Goal: Information Seeking & Learning: Check status

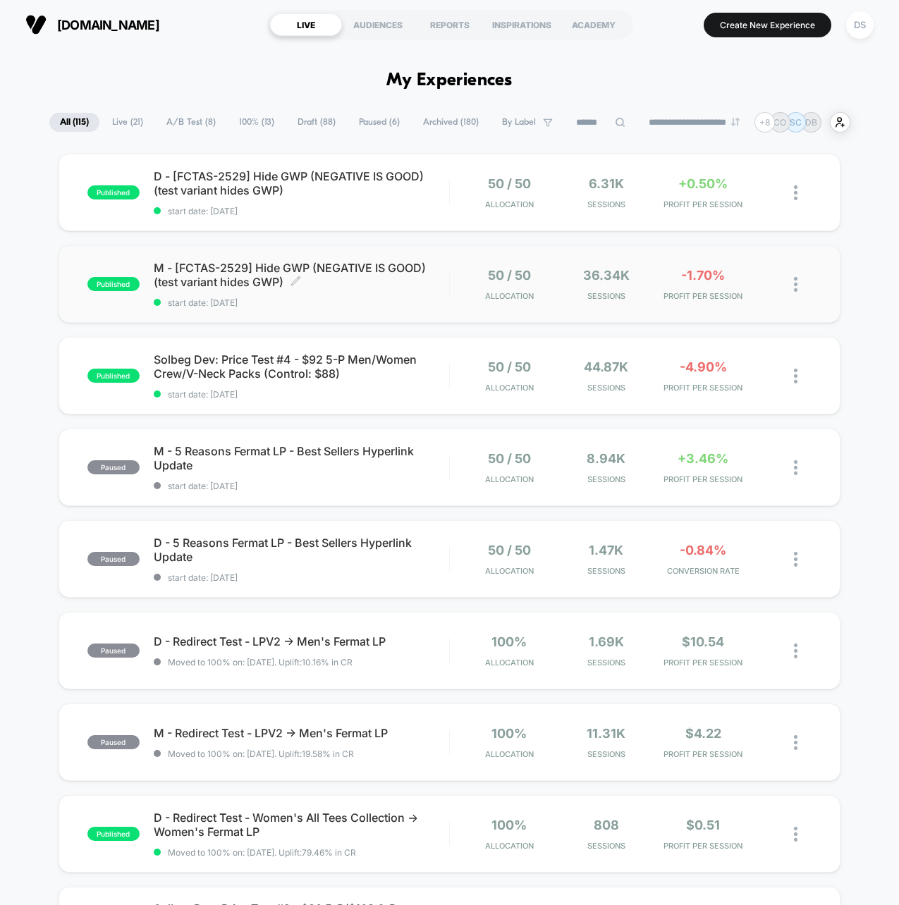
click at [421, 293] on div "M - [FCTAS-2529] Hide GWP (NEGATIVE IS GOOD)(test variant hides GWP) Click to e…" at bounding box center [301, 284] width 295 height 47
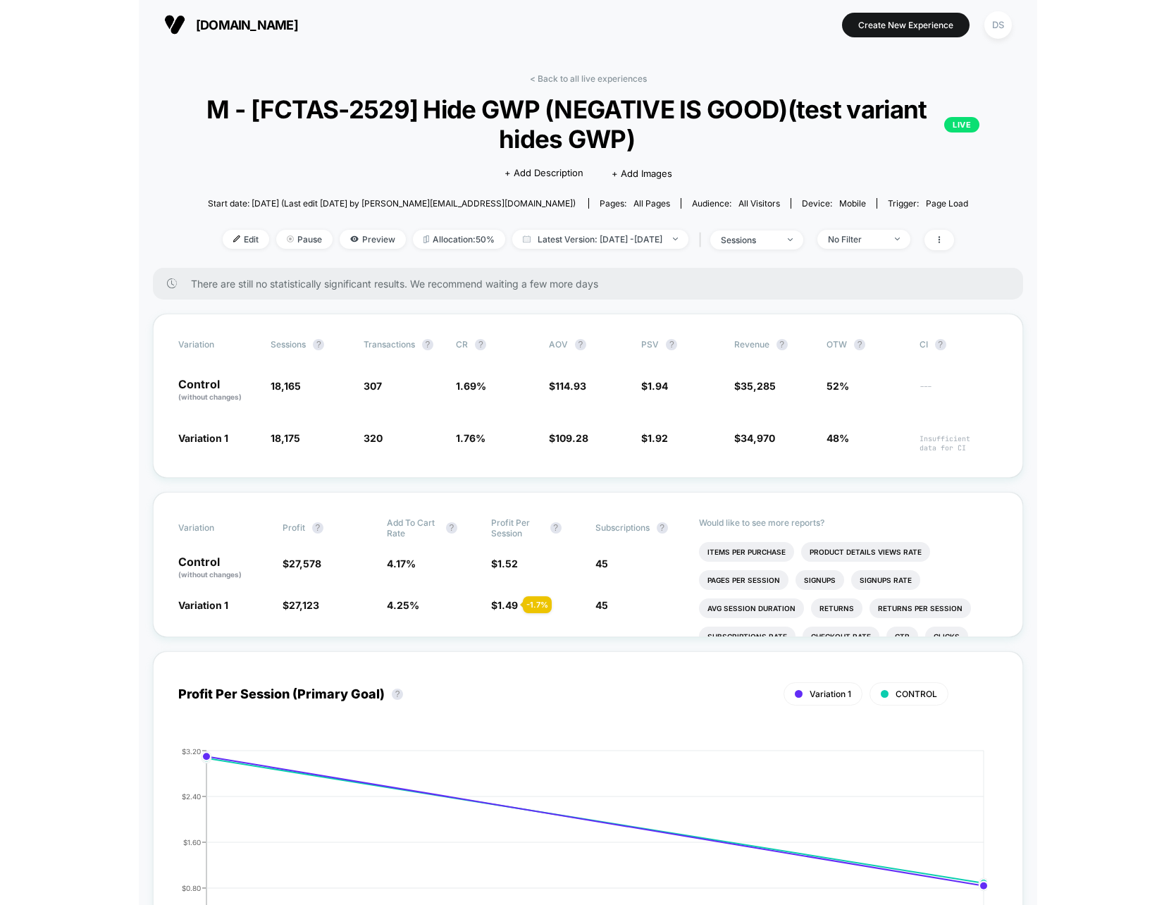
scroll to position [1, 0]
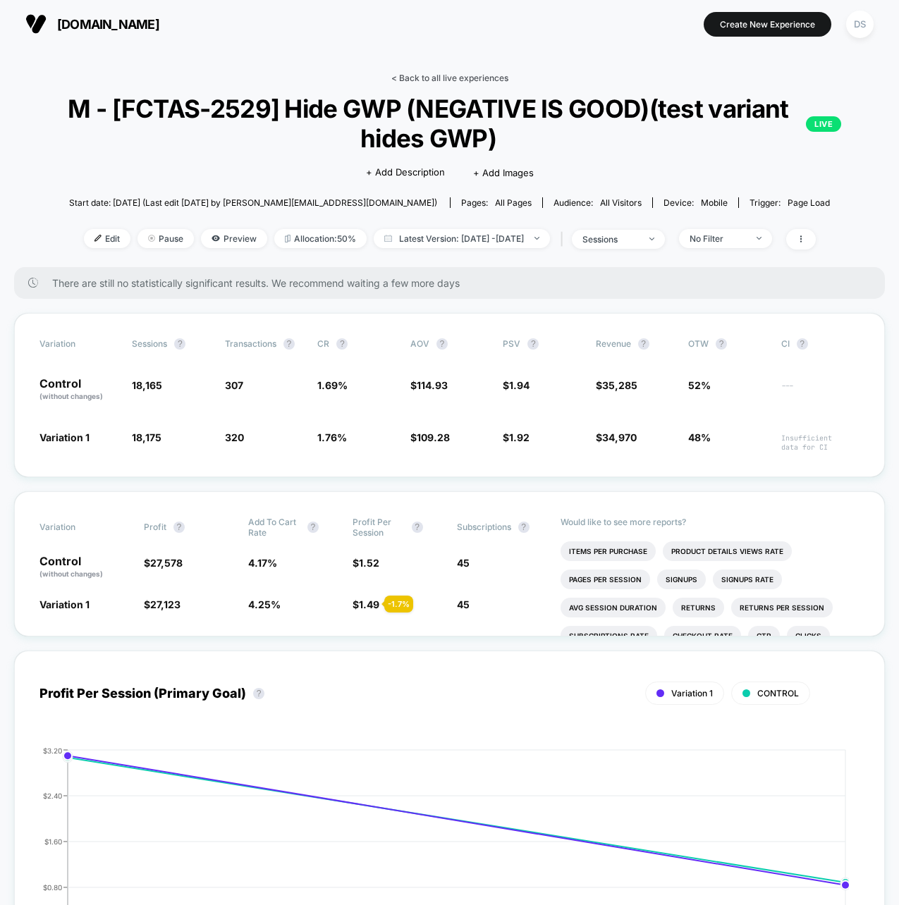
click at [487, 80] on link "< Back to all live experiences" at bounding box center [449, 78] width 117 height 11
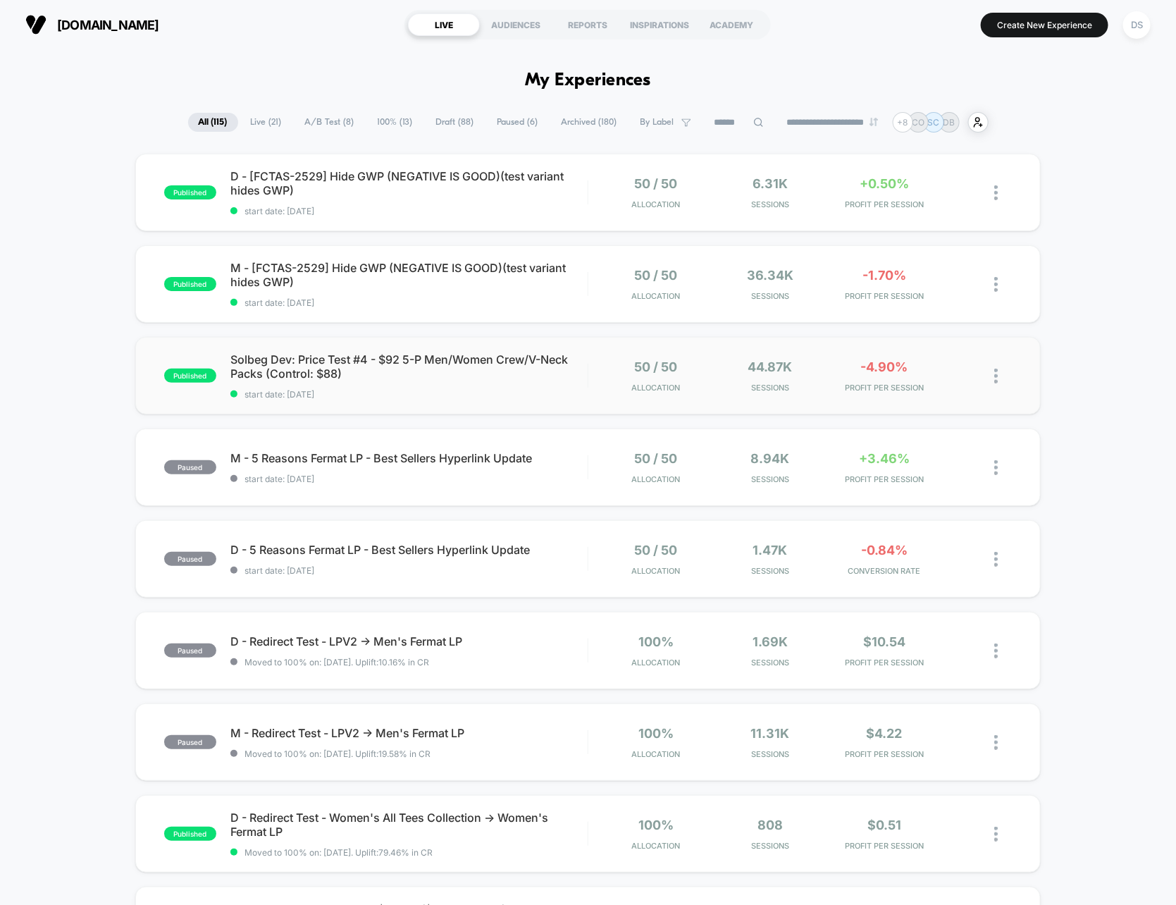
click at [538, 350] on div "published Solbeg Dev: Price Test #4 - $92 5-P Men/Women Crew/V-Neck Packs (Cont…" at bounding box center [588, 376] width 906 height 78
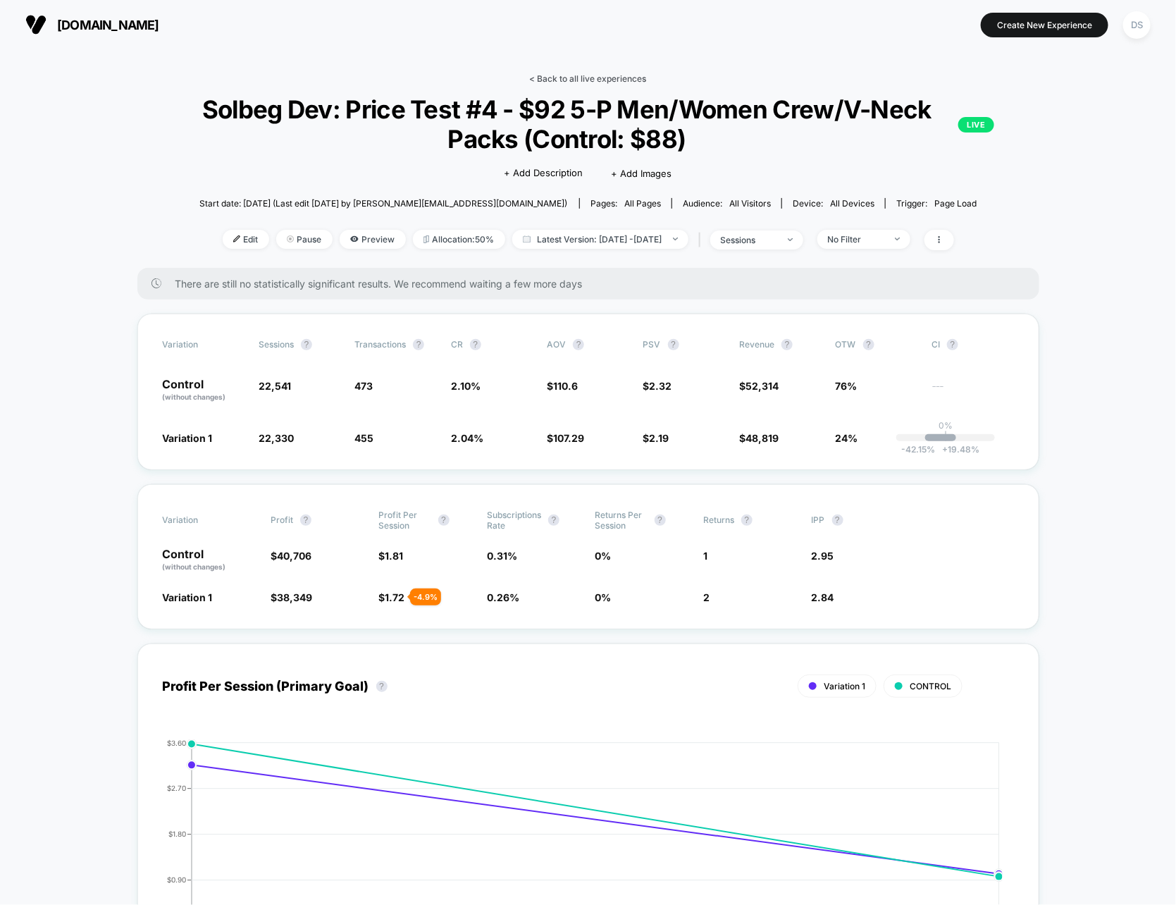
click at [581, 74] on link "< Back to all live experiences" at bounding box center [588, 78] width 117 height 11
